Goal: Task Accomplishment & Management: Manage account settings

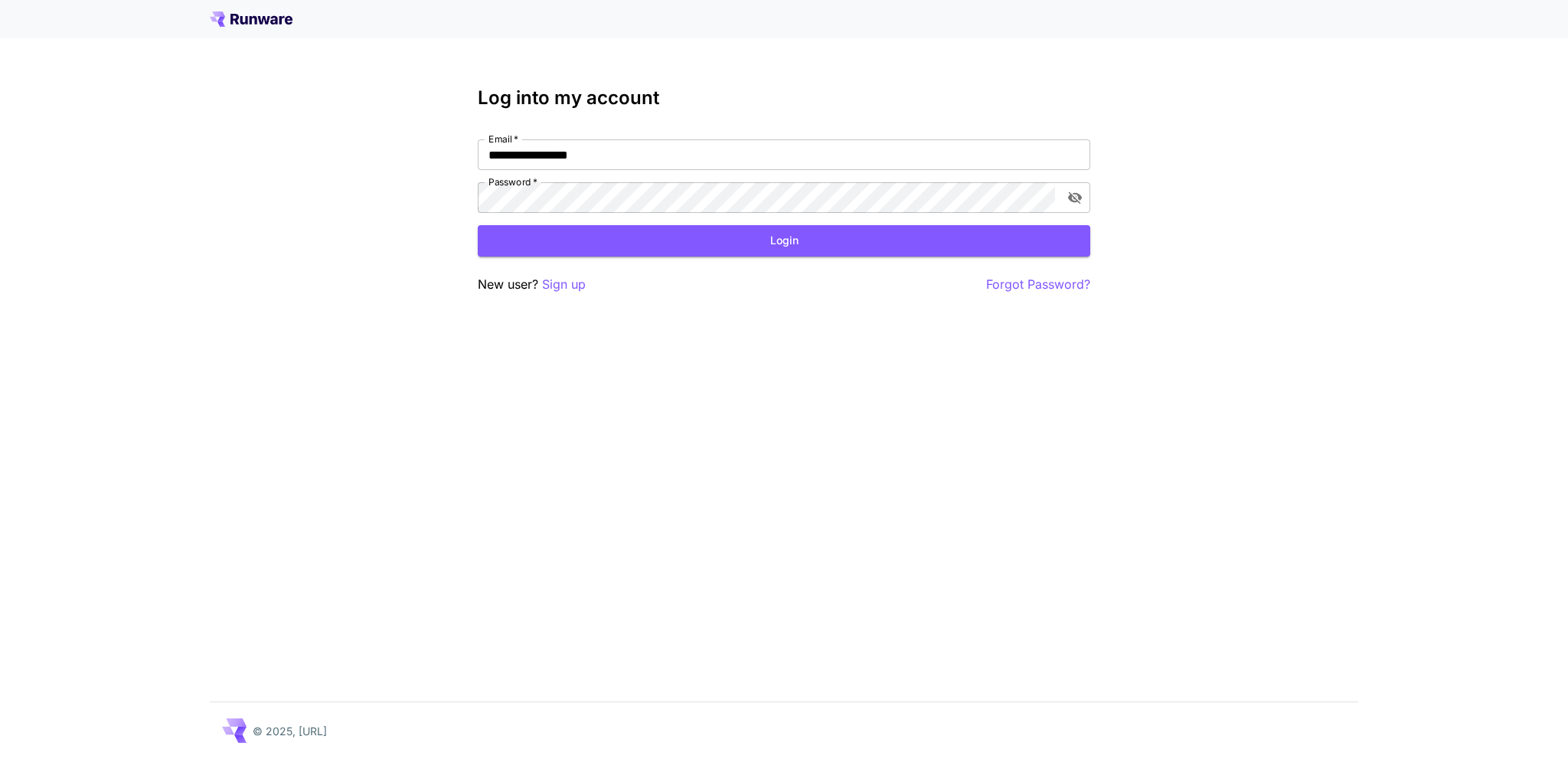
click at [0, 758] on nordpass-portal at bounding box center [0, 759] width 0 height 0
type input "**********"
click at [790, 247] on button "Login" at bounding box center [784, 240] width 612 height 32
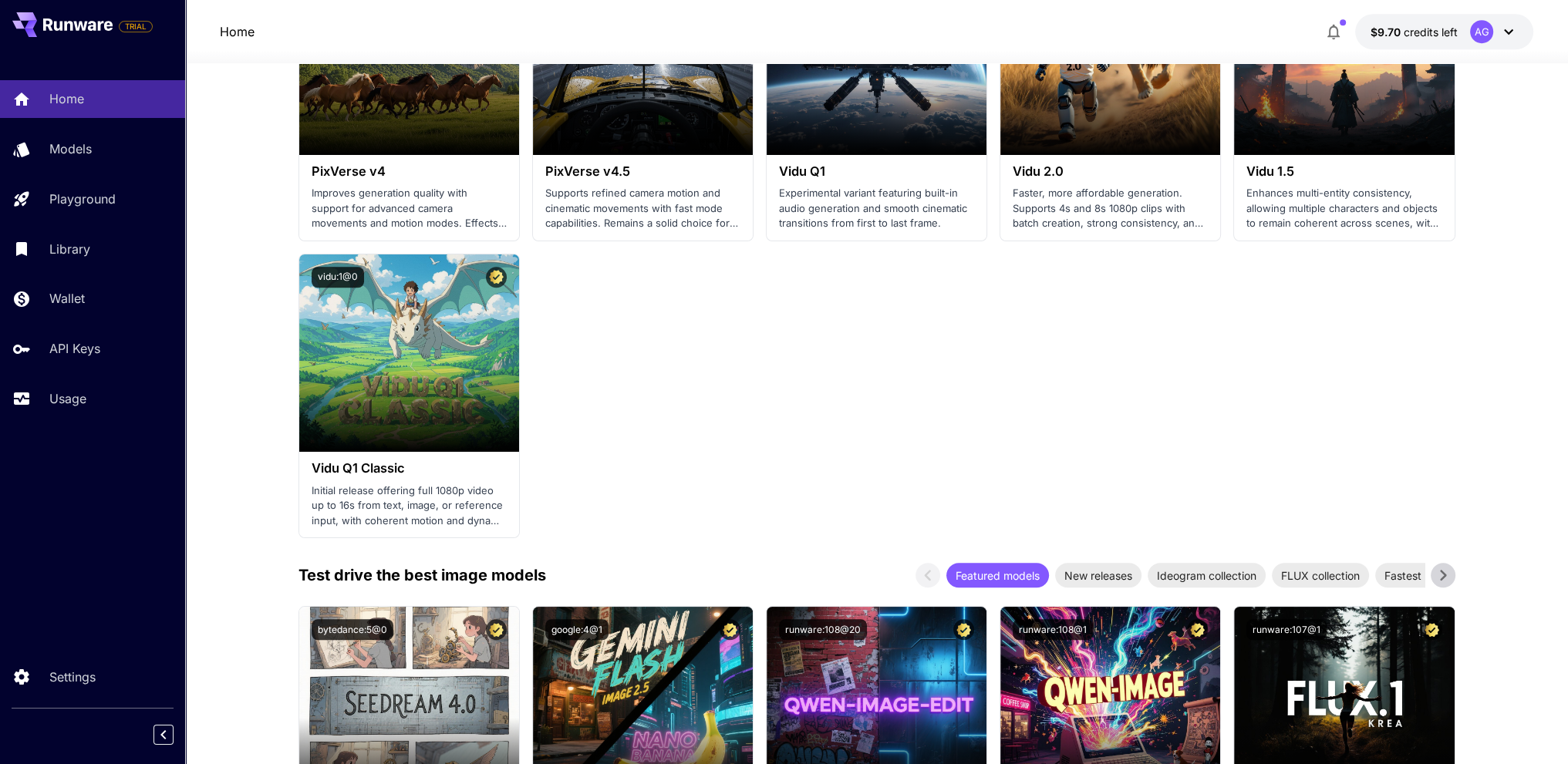
scroll to position [1773, 0]
